Goal: Find specific page/section: Find specific page/section

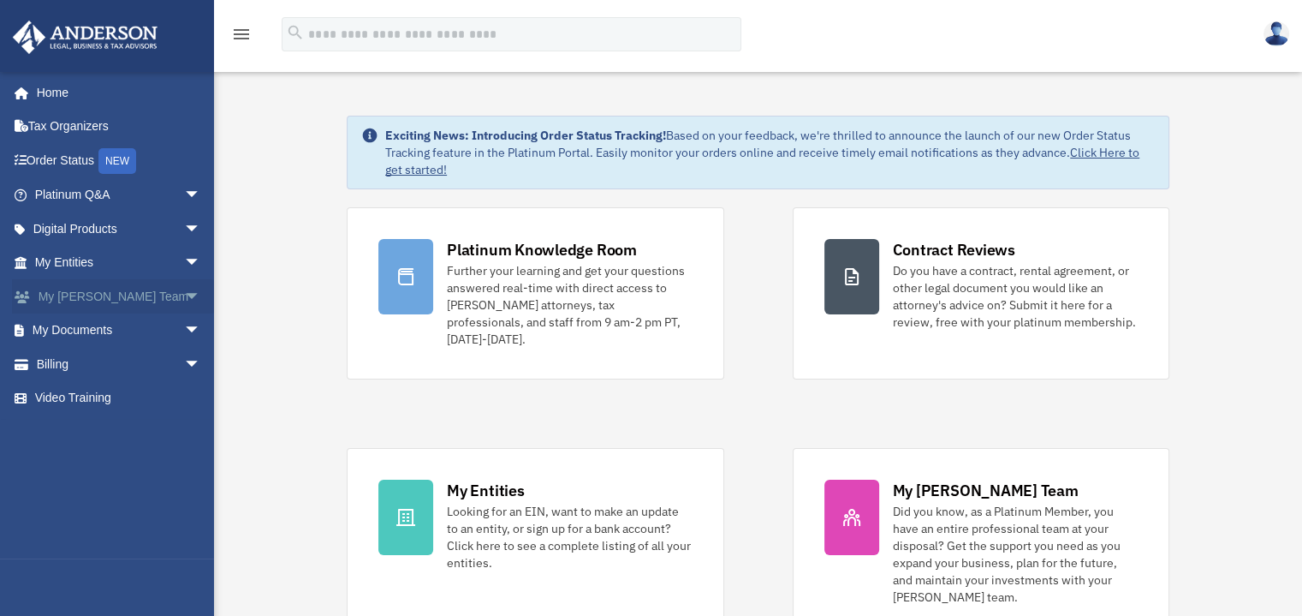
click at [133, 294] on link "My Anderson Team arrow_drop_down" at bounding box center [119, 296] width 215 height 34
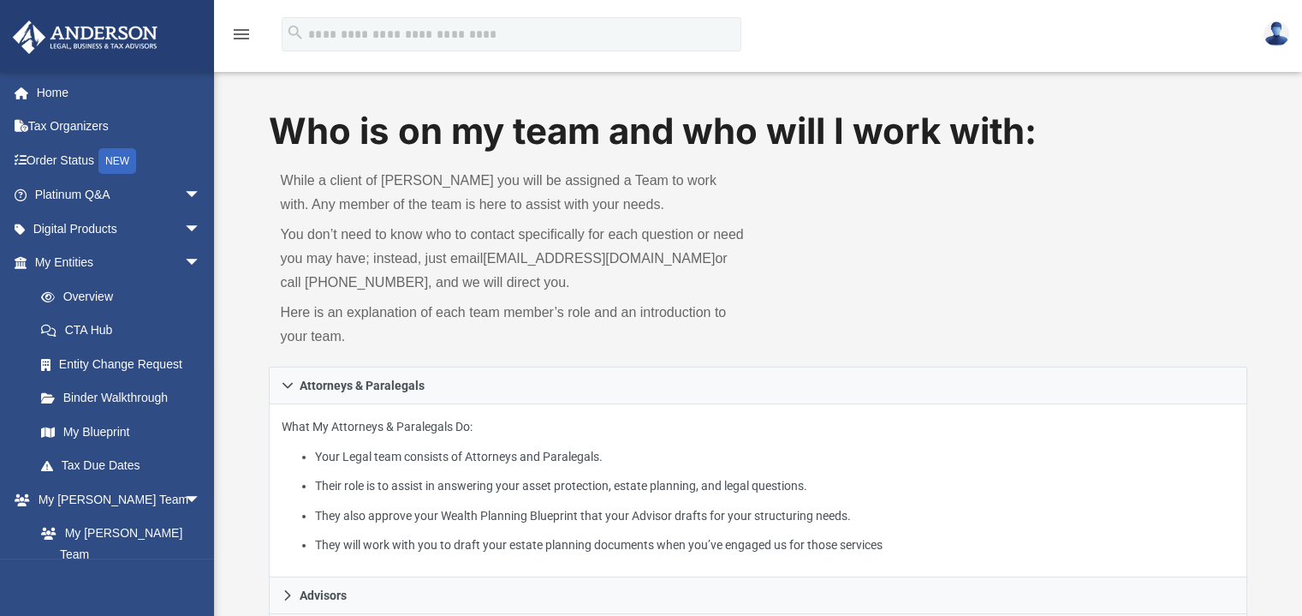
click at [133, 294] on link "Overview" at bounding box center [125, 296] width 203 height 34
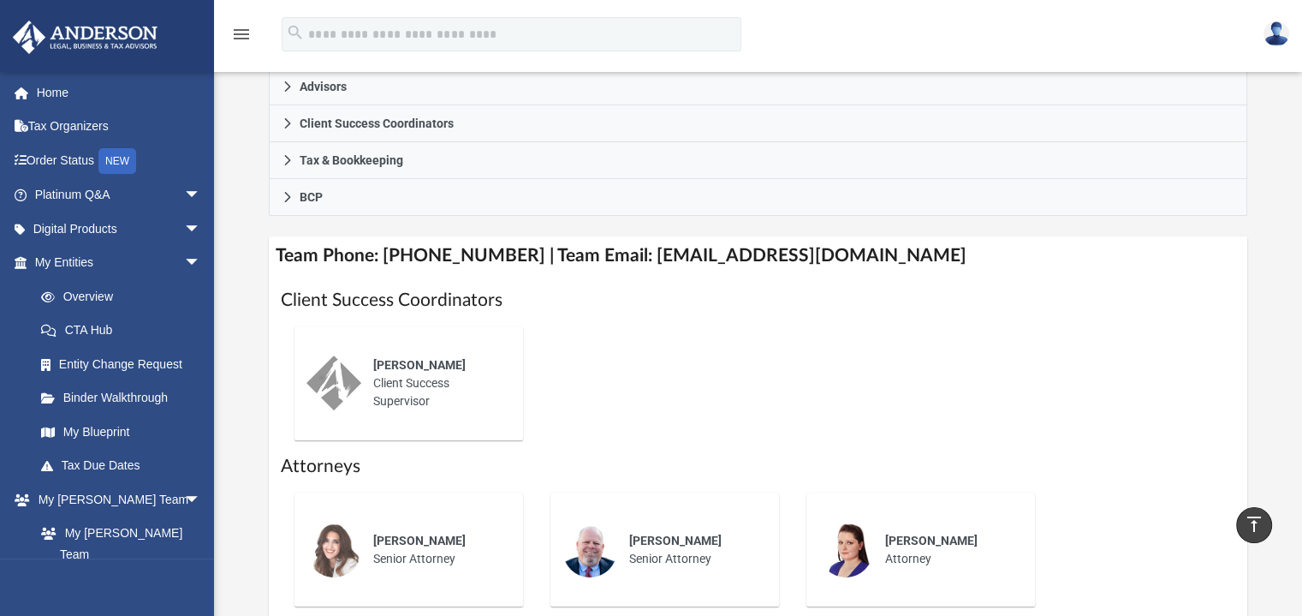
scroll to position [510, 0]
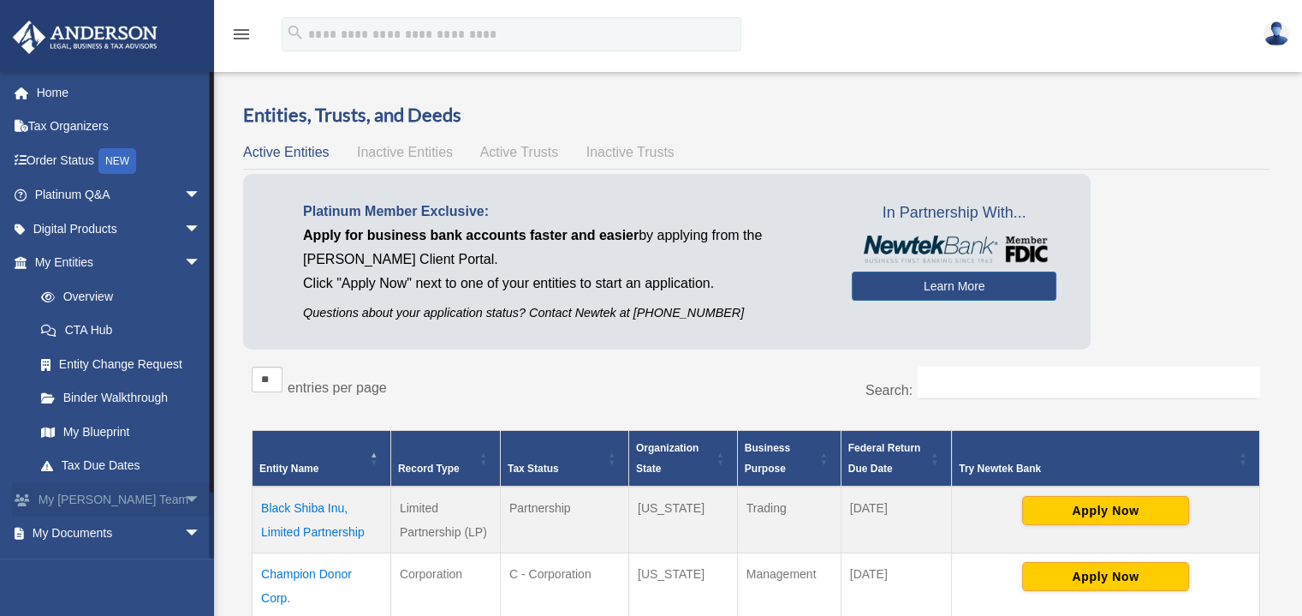
click at [184, 497] on span "arrow_drop_down" at bounding box center [201, 499] width 34 height 35
click at [158, 534] on link "My [PERSON_NAME] Team" at bounding box center [125, 543] width 203 height 55
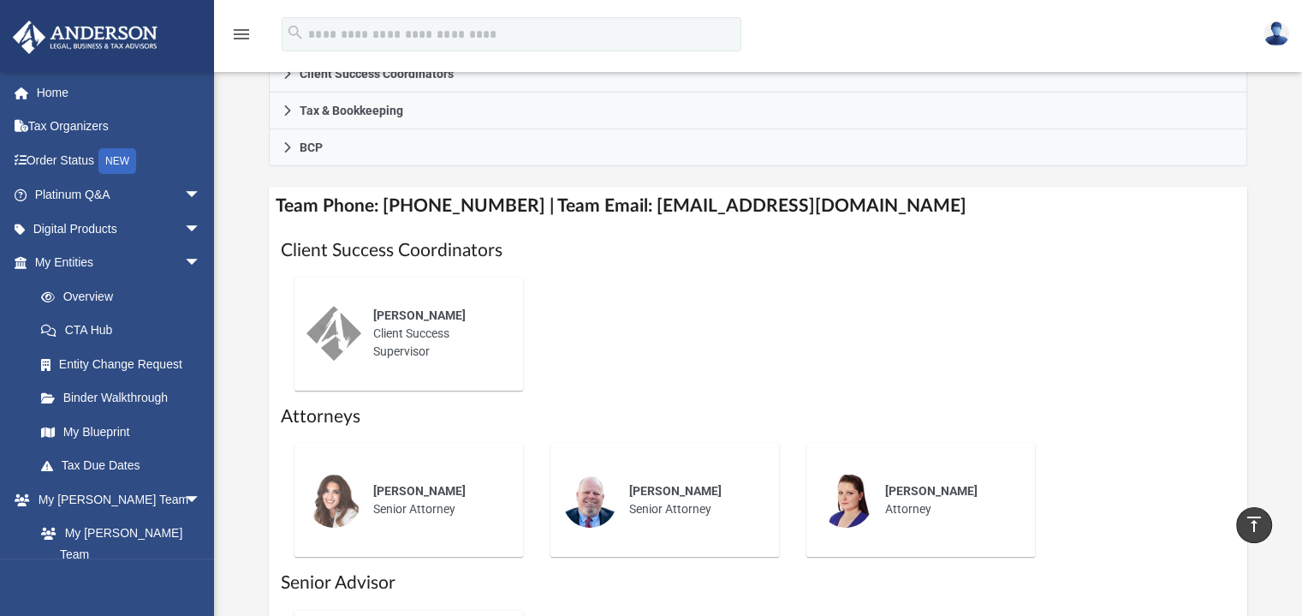
scroll to position [562, 0]
